Goal: Check status: Check status

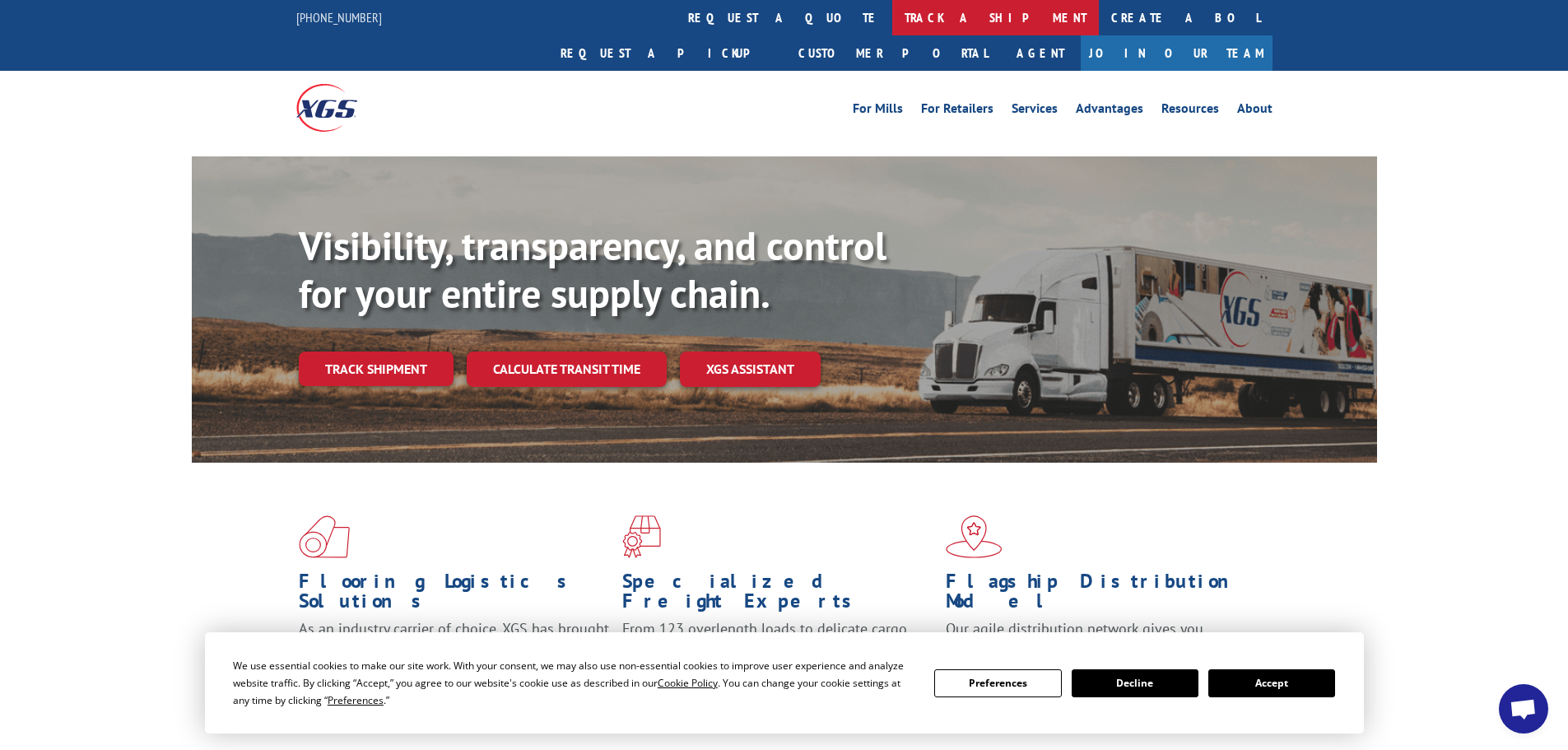
click at [892, 17] on link "track a shipment" at bounding box center [995, 18] width 207 height 36
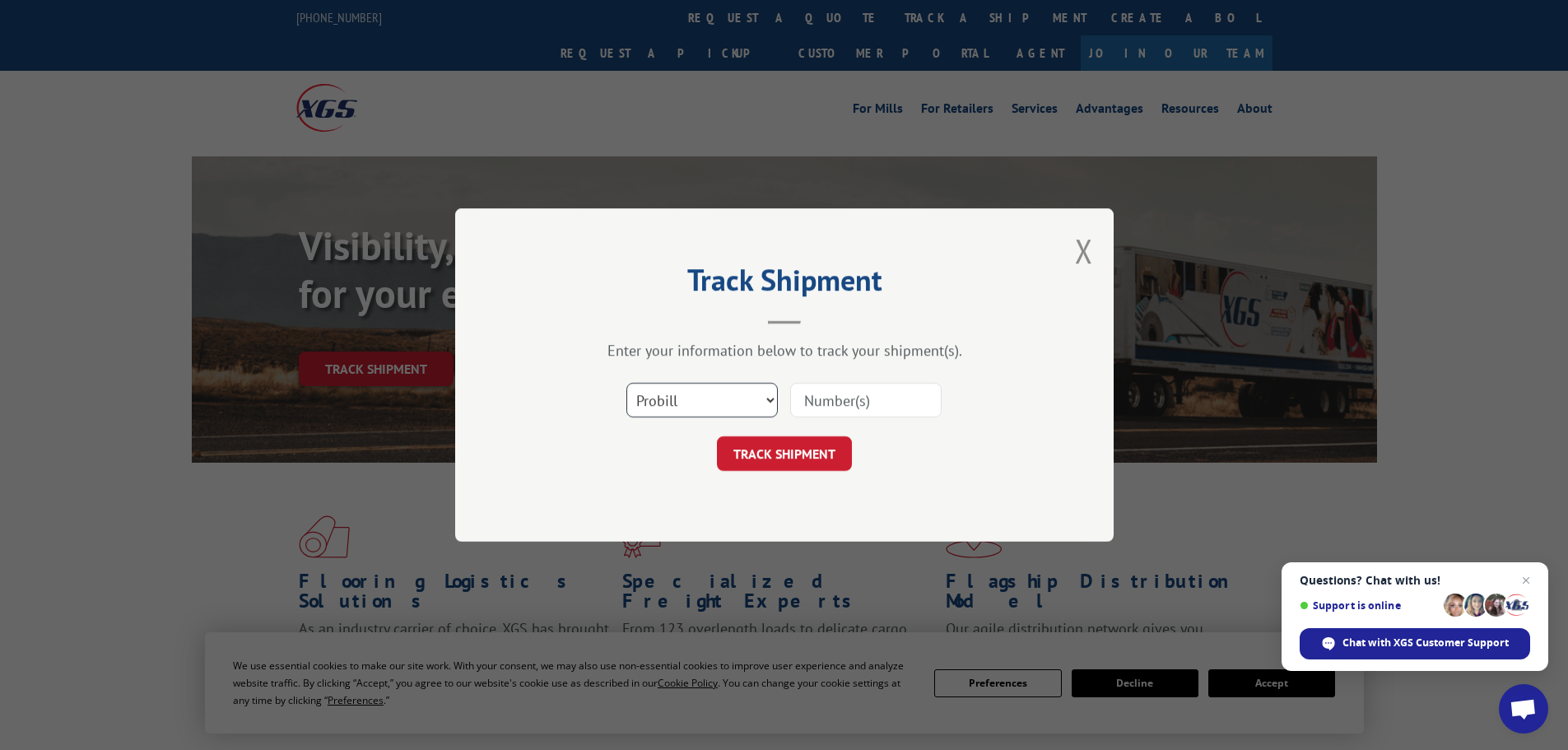
drag, startPoint x: 712, startPoint y: 402, endPoint x: 704, endPoint y: 415, distance: 15.3
click at [711, 403] on select "Select category... Probill BOL PO" at bounding box center [702, 400] width 151 height 35
select select "bol"
click at [627, 383] on select "Select category... Probill BOL PO" at bounding box center [702, 400] width 151 height 35
paste input "6006800"
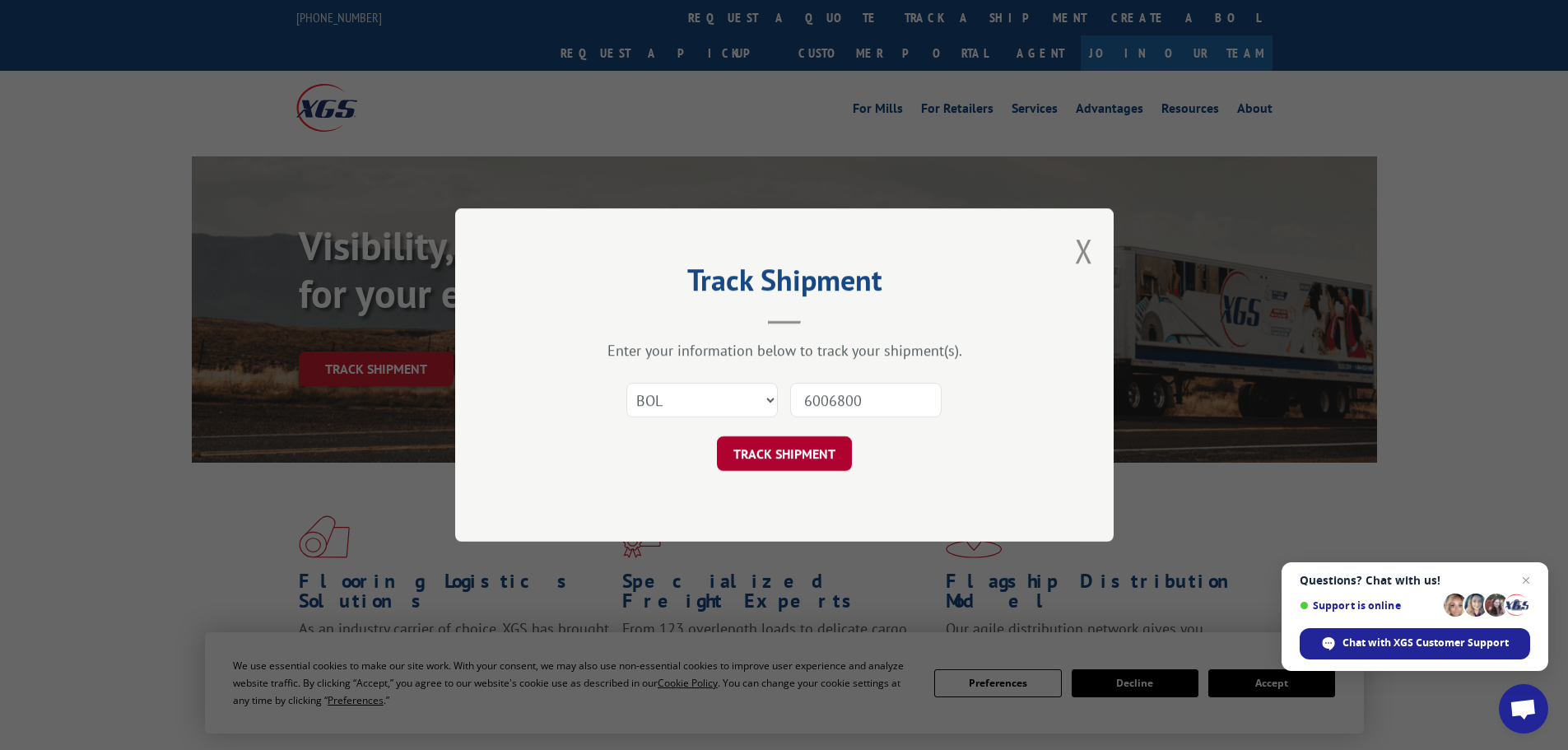
type input "6006800"
click at [784, 445] on button "TRACK SHIPMENT" at bounding box center [784, 453] width 135 height 35
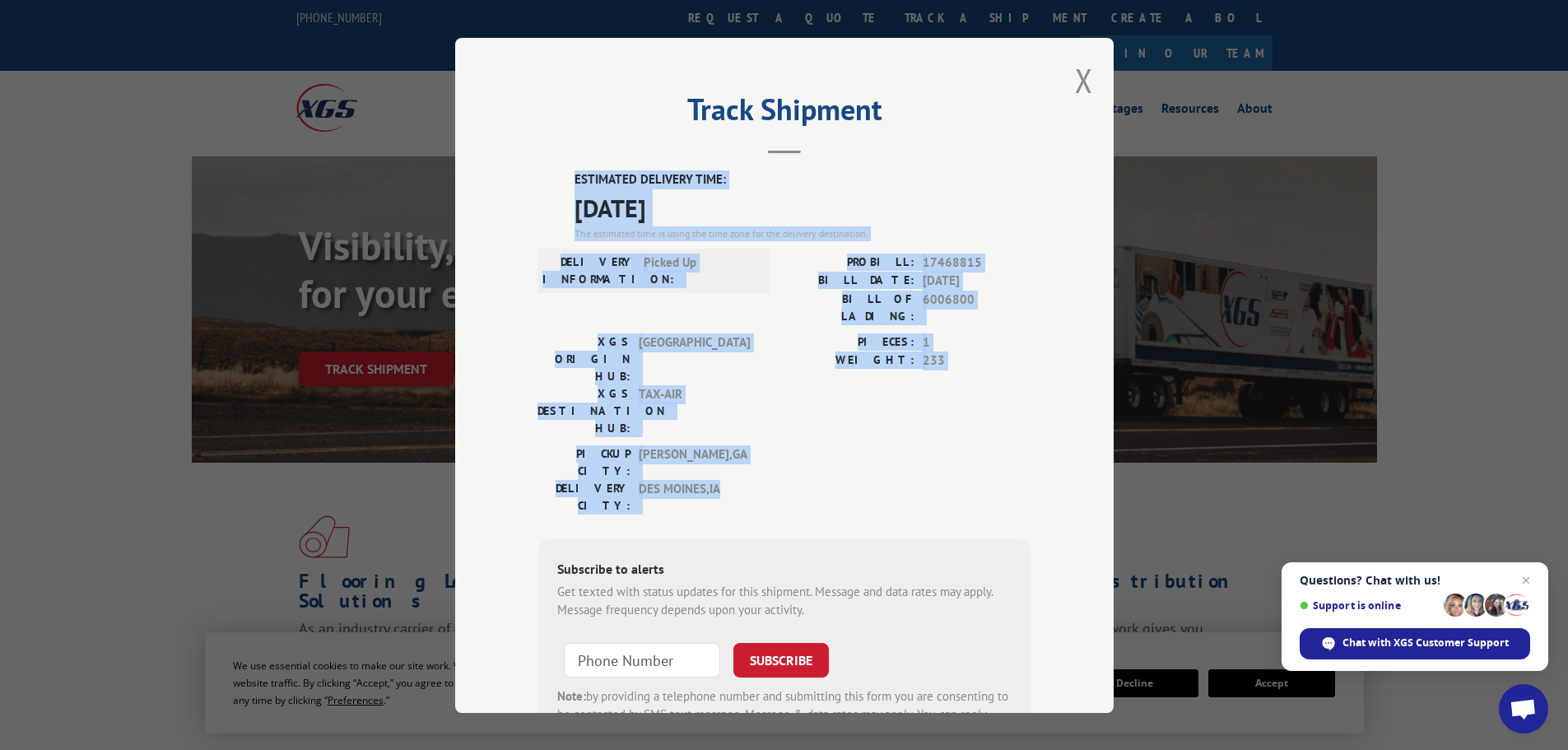
drag, startPoint x: 709, startPoint y: 409, endPoint x: 577, endPoint y: 183, distance: 261.7
click at [552, 173] on div "ESTIMATED DELIVERY TIME: [DATE] The estimated time is using the time zone for t…" at bounding box center [784, 467] width 493 height 592
copy div "ESTIMATED DELIVERY TIME: [DATE] The estimated time is using the time zone for t…"
click at [1077, 83] on button "Close modal" at bounding box center [1084, 80] width 18 height 44
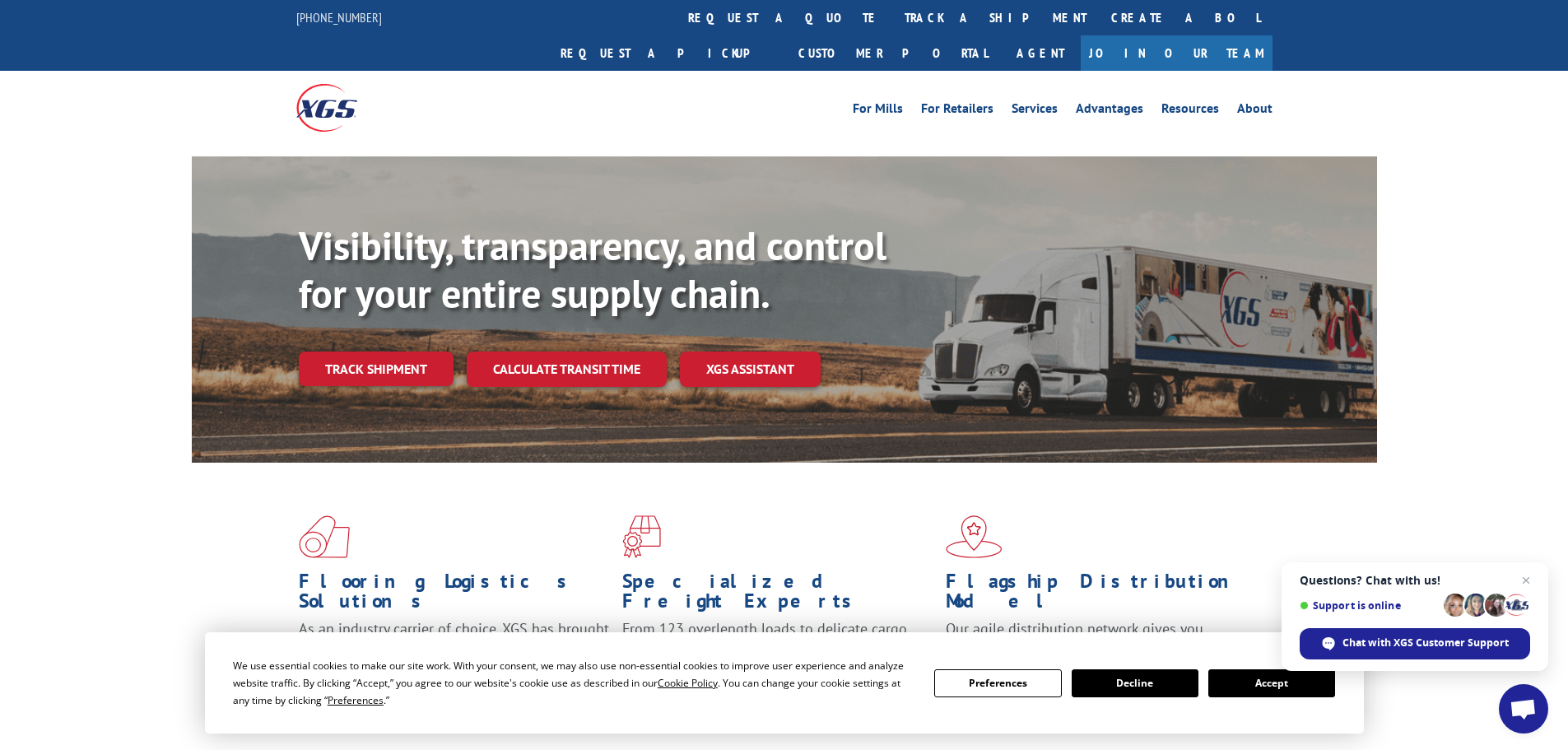
click at [892, 17] on link "track a shipment" at bounding box center [995, 18] width 207 height 36
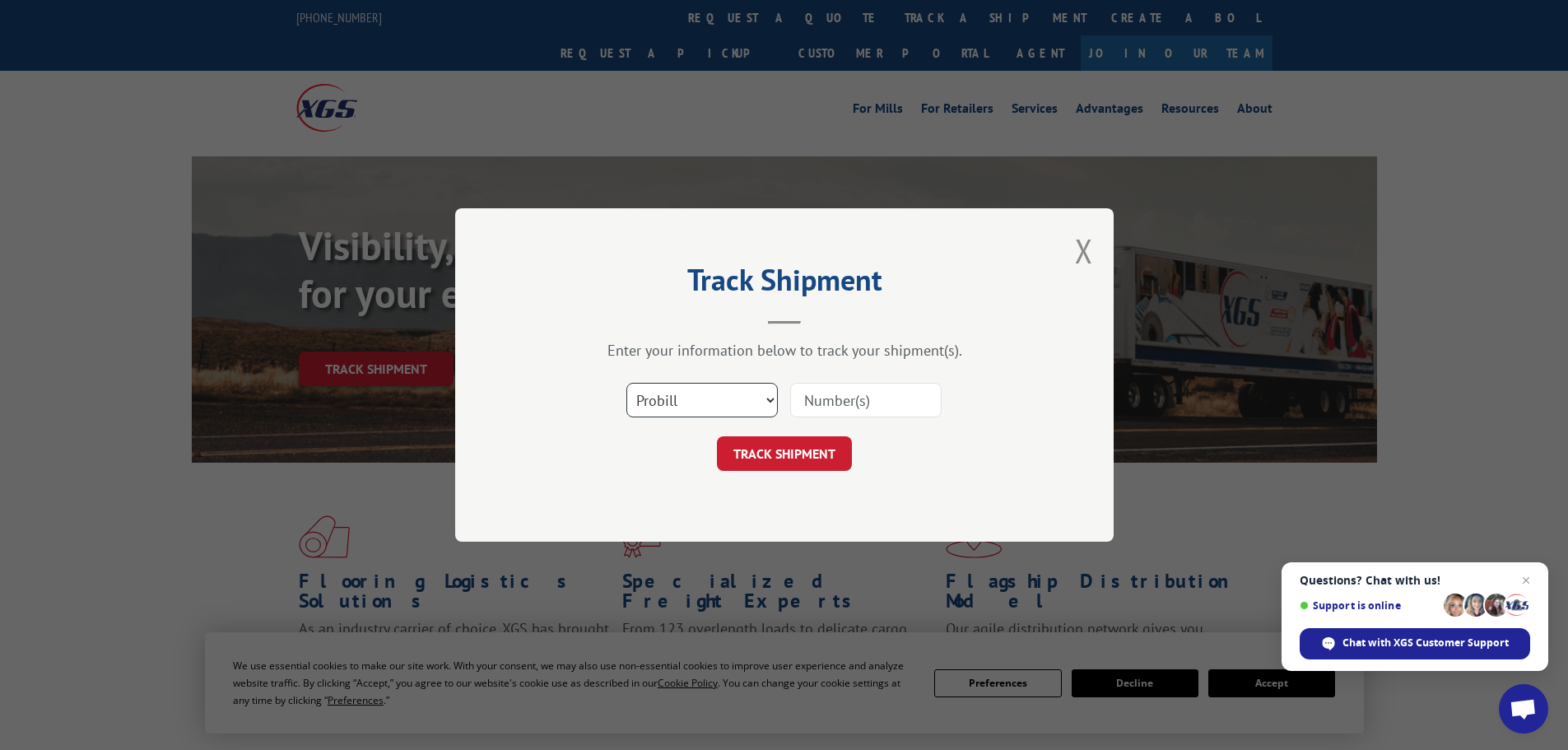
click at [724, 393] on select "Select category... Probill BOL PO" at bounding box center [702, 400] width 151 height 35
select select "bol"
click at [627, 383] on select "Select category... Probill BOL PO" at bounding box center [702, 400] width 151 height 35
click at [883, 399] on input at bounding box center [865, 400] width 151 height 35
paste input "5990758"
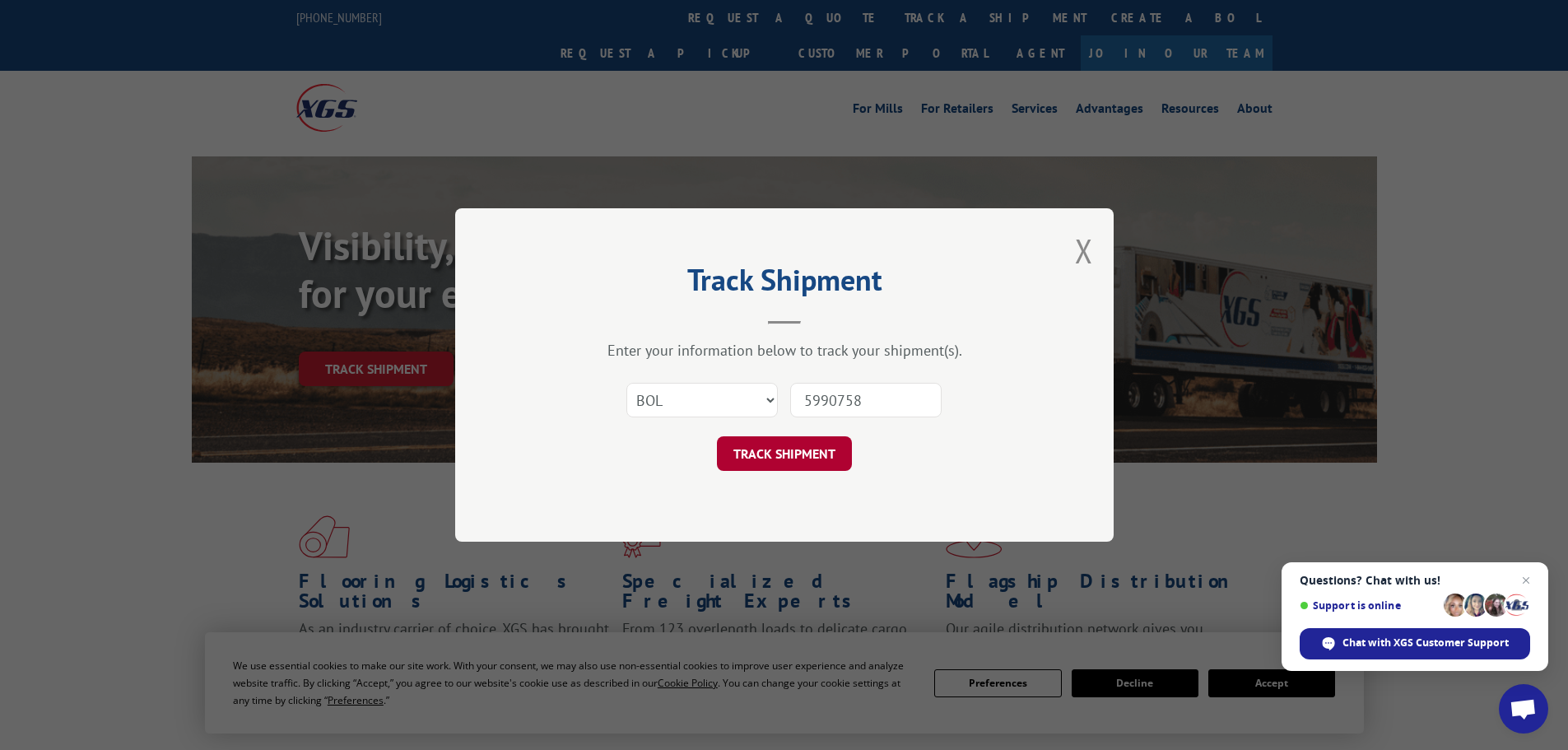
type input "5990758"
click at [778, 445] on button "TRACK SHIPMENT" at bounding box center [784, 453] width 135 height 35
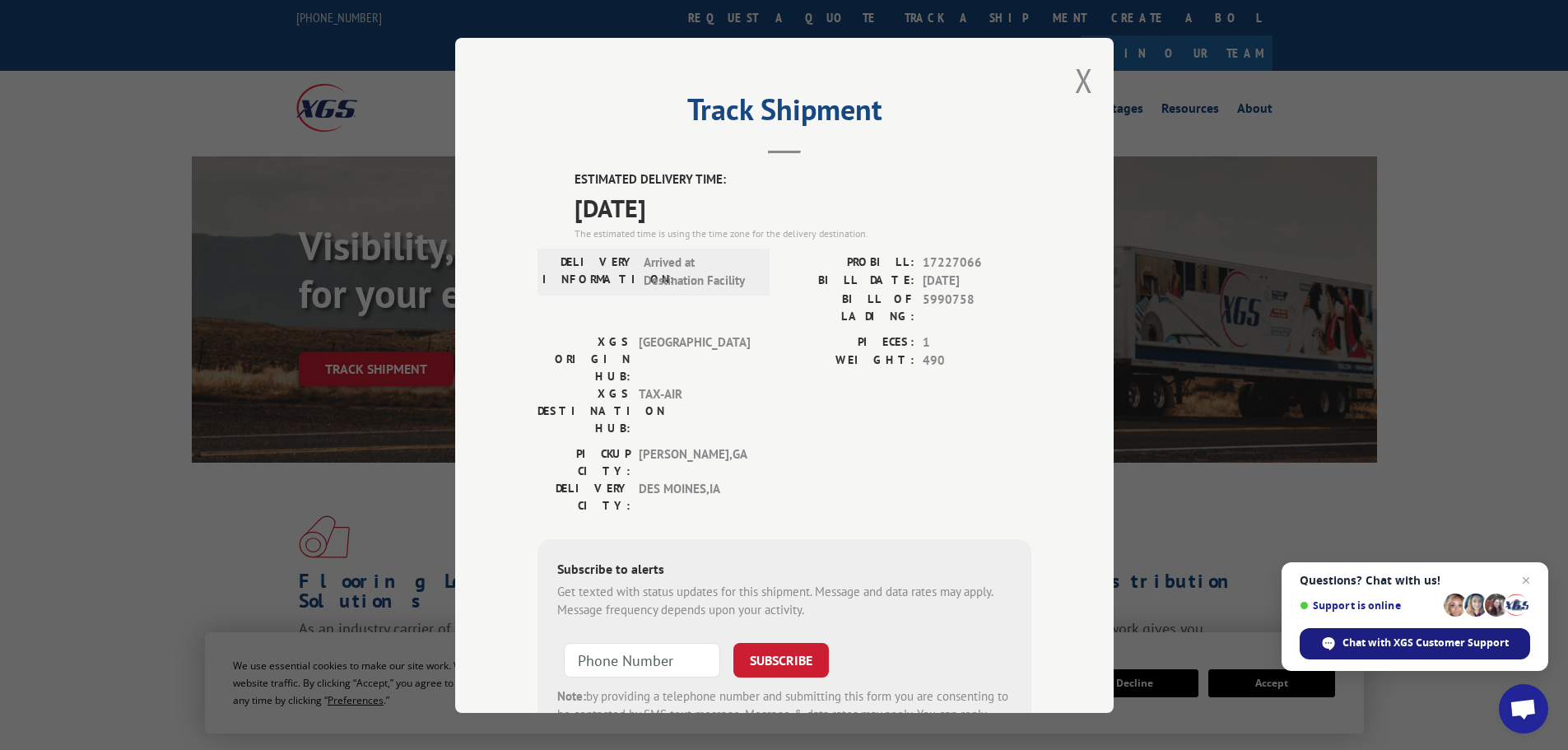
click at [1343, 641] on span "Chat with XGS Customer Support" at bounding box center [1426, 643] width 166 height 15
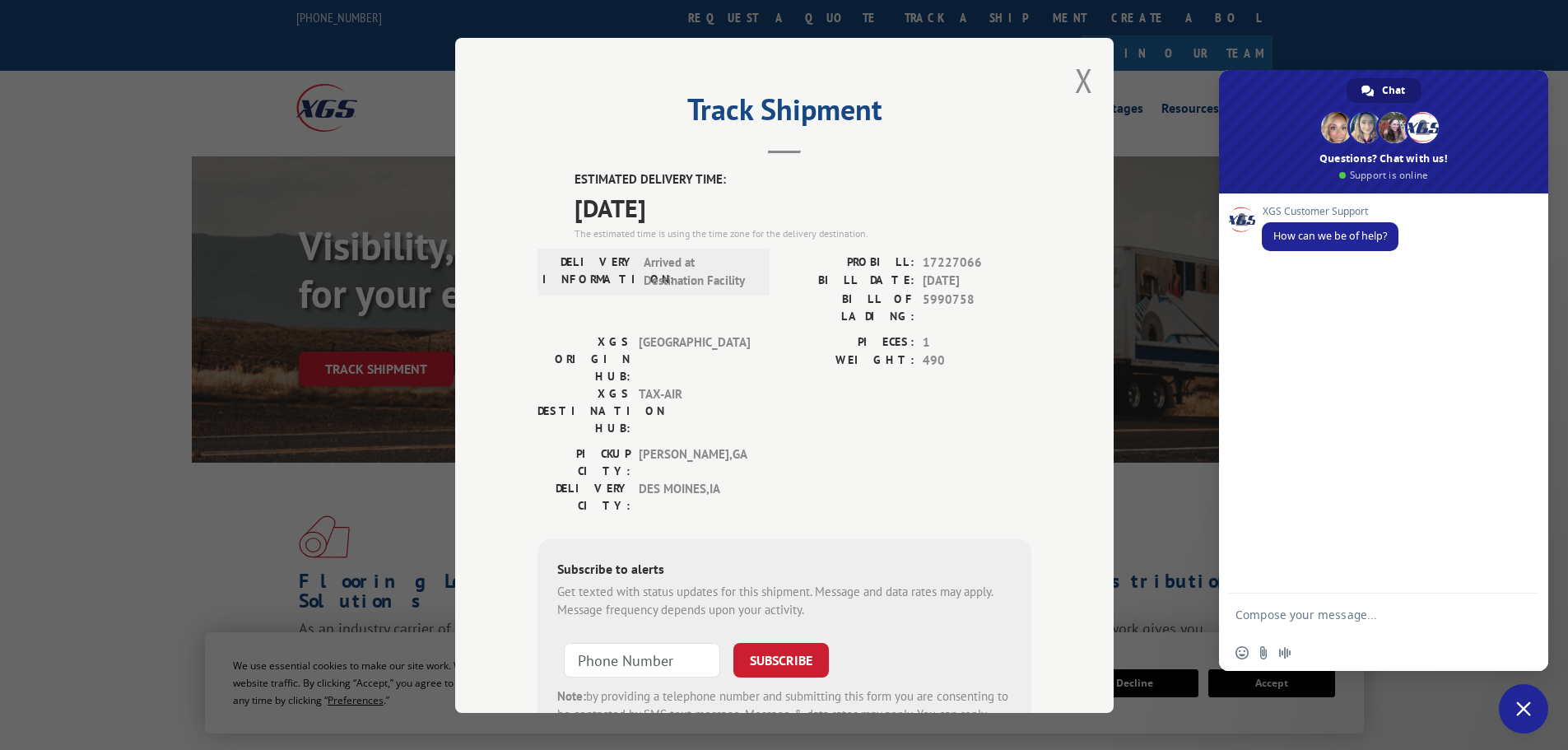
click at [1254, 612] on textarea "Compose your message..." at bounding box center [1367, 614] width 264 height 41
click at [1277, 615] on textarea "email [EMAIL_ADDRESS][DOMAIN_NAME]" at bounding box center [1367, 614] width 264 height 41
click at [1429, 613] on textarea "email [EMAIL_ADDRESS][DOMAIN_NAME]" at bounding box center [1367, 614] width 264 height 41
drag, startPoint x: 1404, startPoint y: 618, endPoint x: 1393, endPoint y: 615, distance: 11.4
click at [1401, 618] on textarea "email [EMAIL_ADDRESS][DOMAIN_NAME] will bol 5990758 be delivering tomorrrow" at bounding box center [1367, 606] width 264 height 56
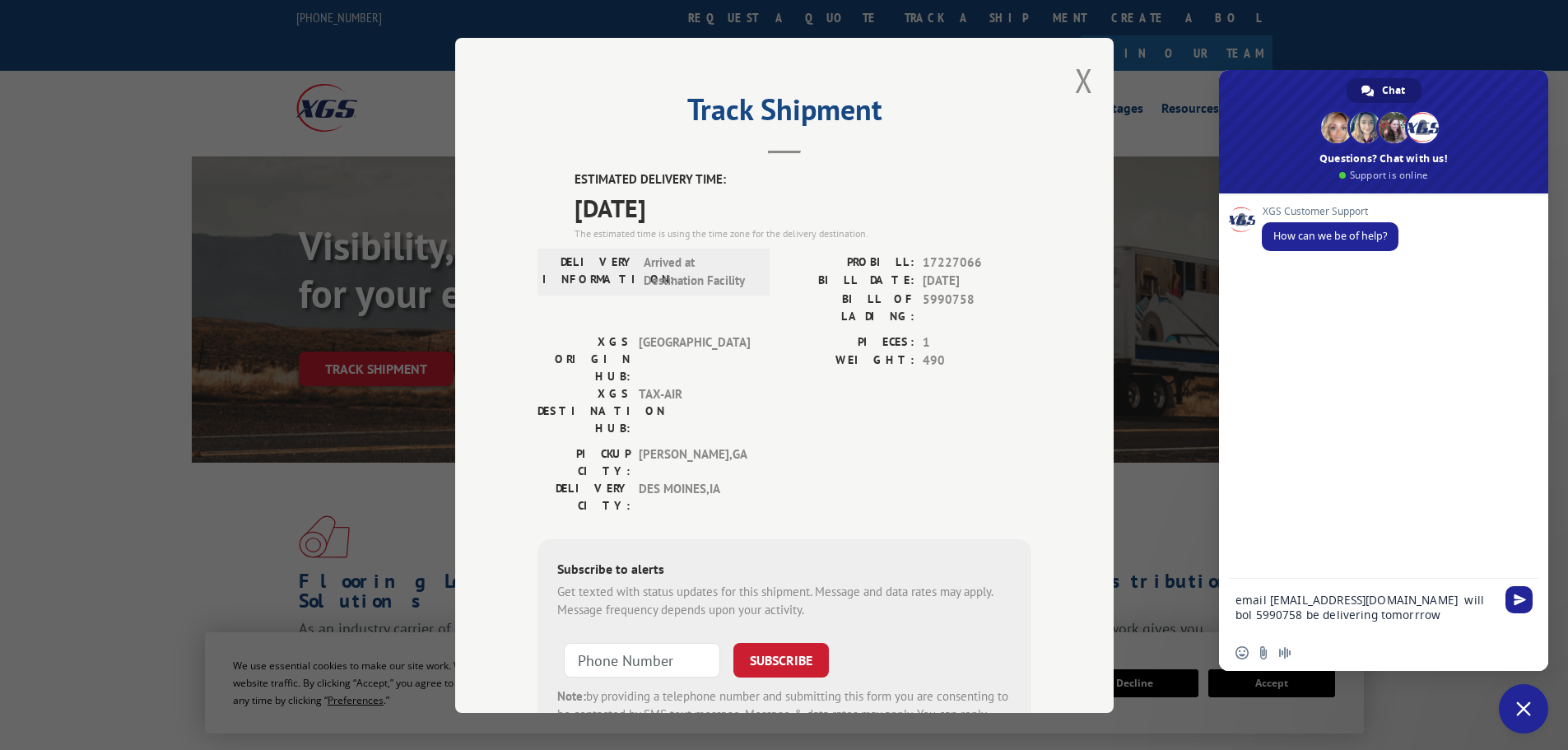
click at [1387, 612] on textarea "email [EMAIL_ADDRESS][DOMAIN_NAME] will bol 5990758 be delivering tomorrrow" at bounding box center [1367, 606] width 264 height 56
type textarea "email [EMAIL_ADDRESS][DOMAIN_NAME] will bol 5990758 be delivering [DATE]?"
click at [1518, 598] on span "Send" at bounding box center [1520, 600] width 13 height 13
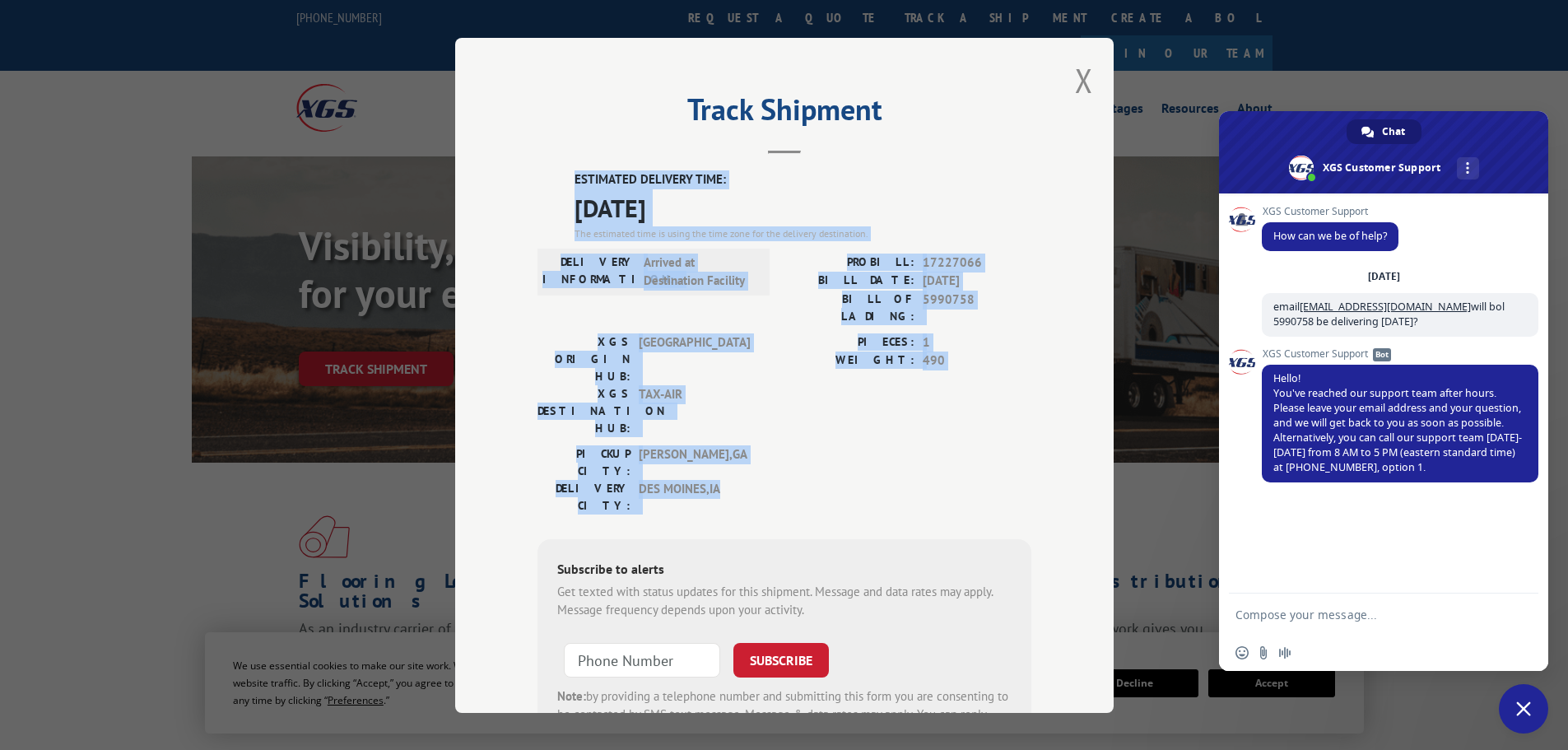
drag, startPoint x: 723, startPoint y: 411, endPoint x: 565, endPoint y: 179, distance: 280.7
click at [565, 179] on div "ESTIMATED DELIVERY TIME: [DATE] The estimated time is using the time zone for t…" at bounding box center [784, 467] width 493 height 592
drag, startPoint x: 590, startPoint y: 191, endPoint x: 806, endPoint y: 422, distance: 316.3
click at [806, 444] on div "PICKUP CITY: [GEOGRAPHIC_DATA] , [GEOGRAPHIC_DATA]: [GEOGRAPHIC_DATA] , [GEOGRA…" at bounding box center [784, 483] width 493 height 78
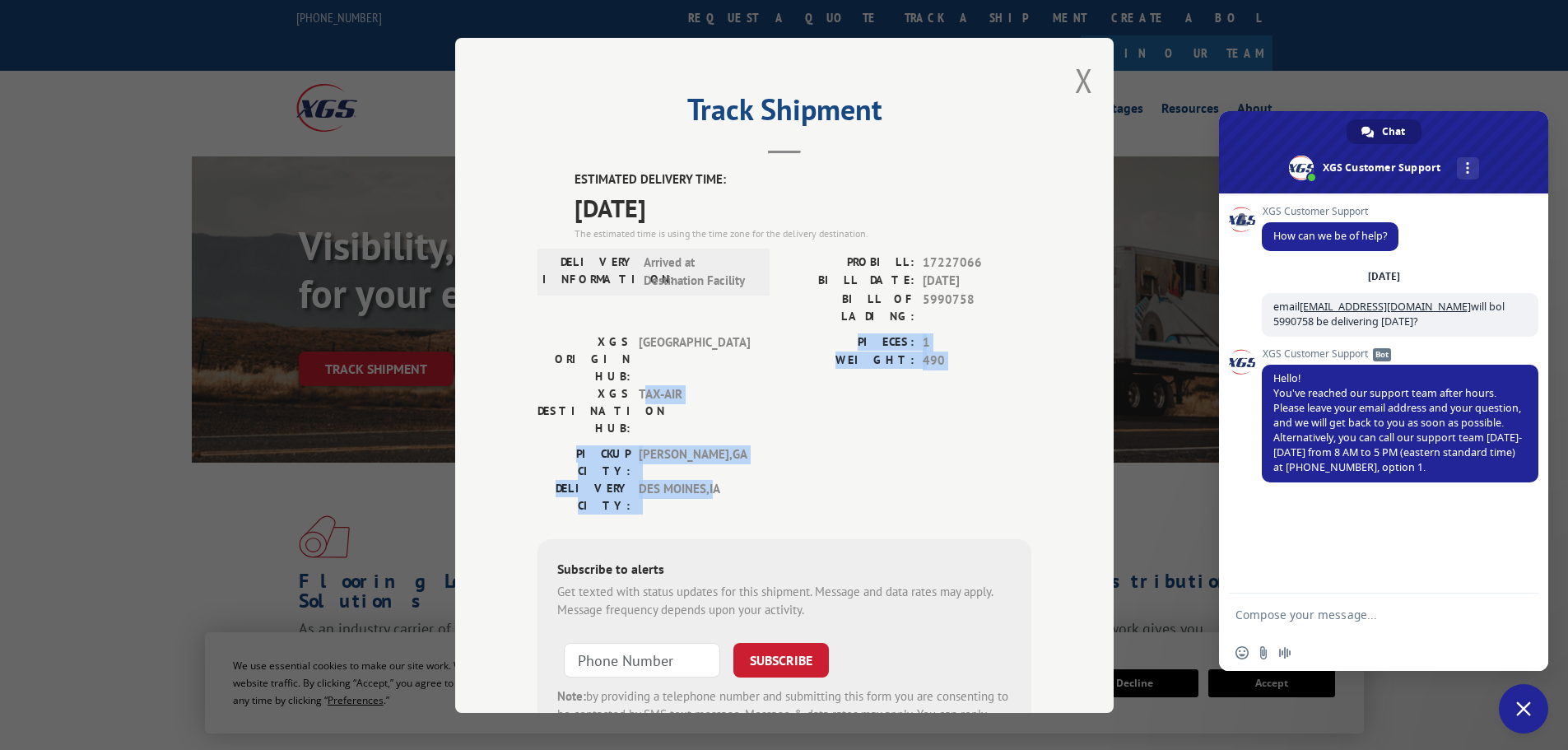
drag, startPoint x: 707, startPoint y: 400, endPoint x: 683, endPoint y: 386, distance: 27.8
click at [647, 444] on div "PICKUP CITY: [GEOGRAPHIC_DATA] , [GEOGRAPHIC_DATA]: [GEOGRAPHIC_DATA] , [GEOGRA…" at bounding box center [648, 478] width 223 height 69
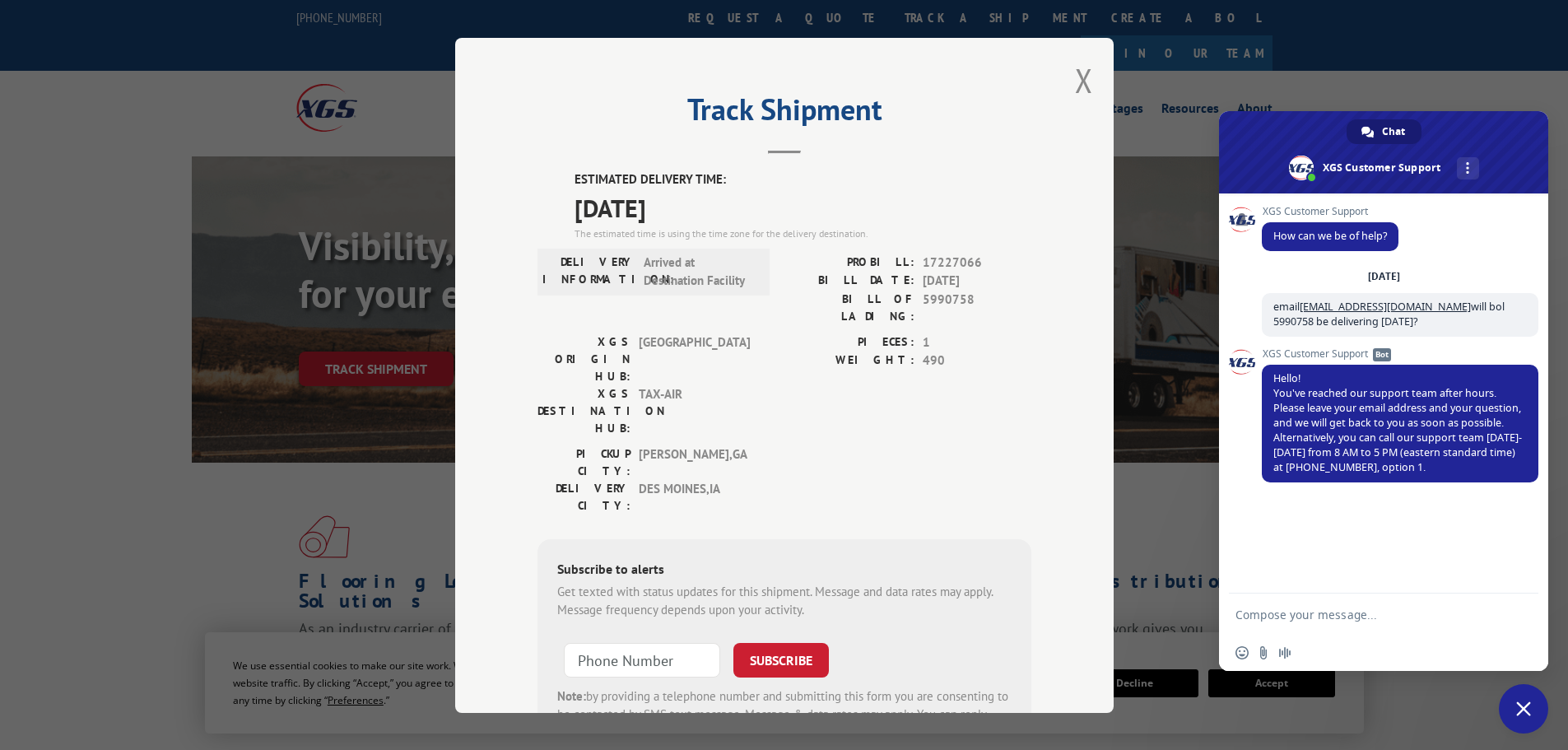
click at [717, 479] on span "DES MOINES , [GEOGRAPHIC_DATA]" at bounding box center [695, 496] width 111 height 35
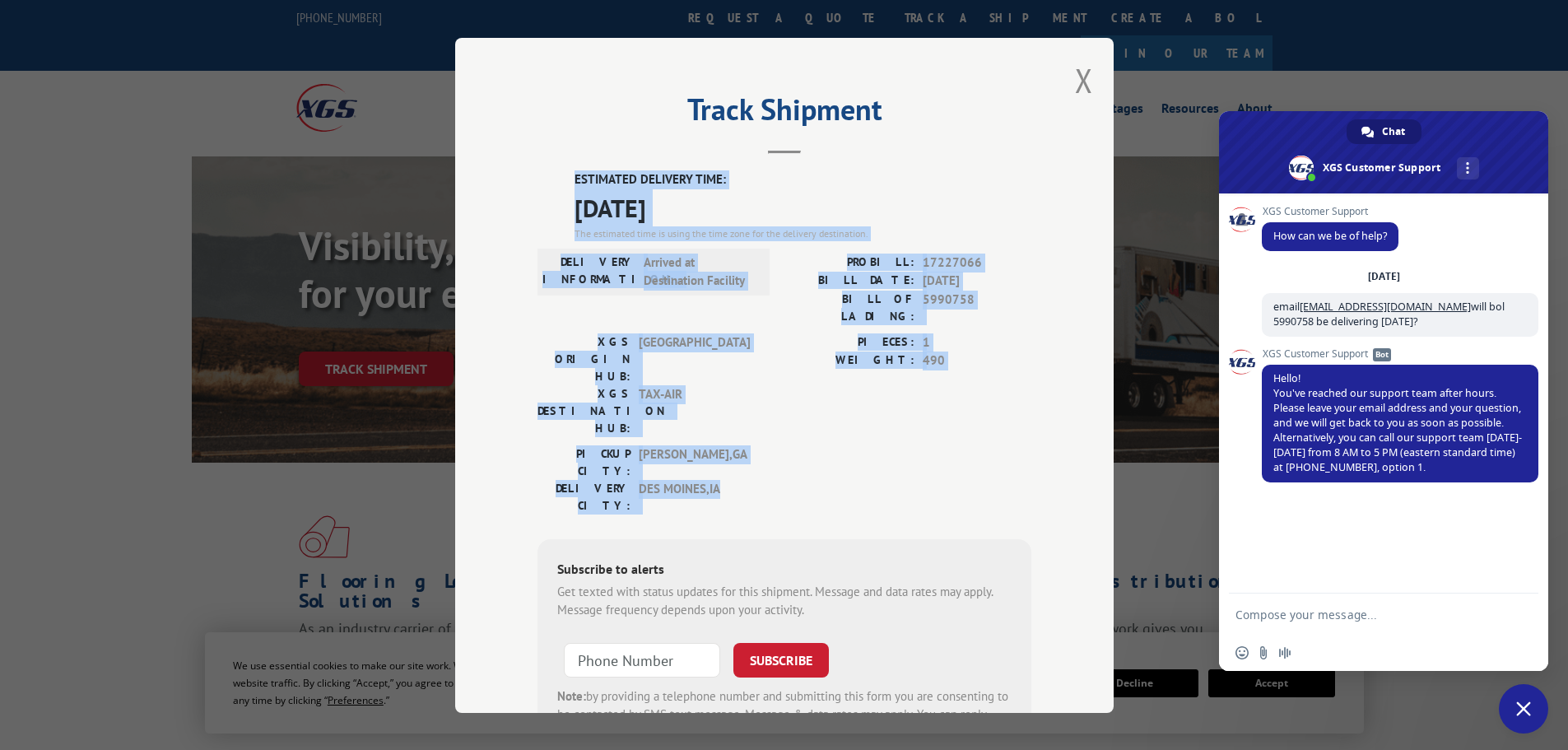
drag, startPoint x: 721, startPoint y: 404, endPoint x: 564, endPoint y: 177, distance: 276.0
click at [564, 177] on div "ESTIMATED DELIVERY TIME: [DATE] The estimated time is using the time zone for t…" at bounding box center [784, 467] width 493 height 592
copy div "ESTIMATED DELIVERY TIME: [DATE] The estimated time is using the time zone for t…"
